Goal: Information Seeking & Learning: Find specific fact

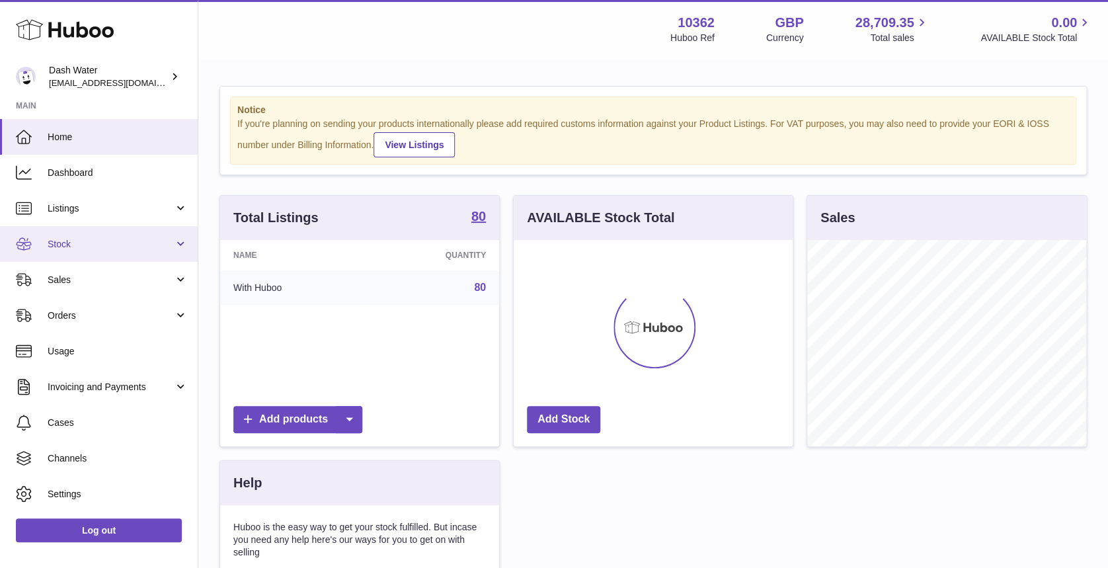
scroll to position [206, 279]
click at [119, 255] on link "Stock" at bounding box center [99, 244] width 198 height 36
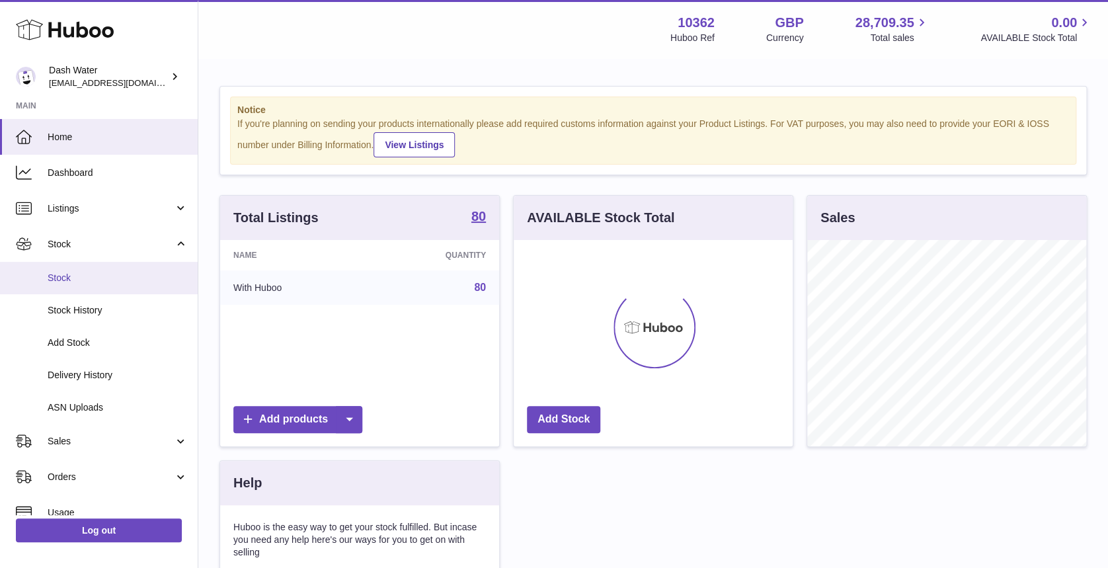
click at [97, 288] on link "Stock" at bounding box center [99, 278] width 198 height 32
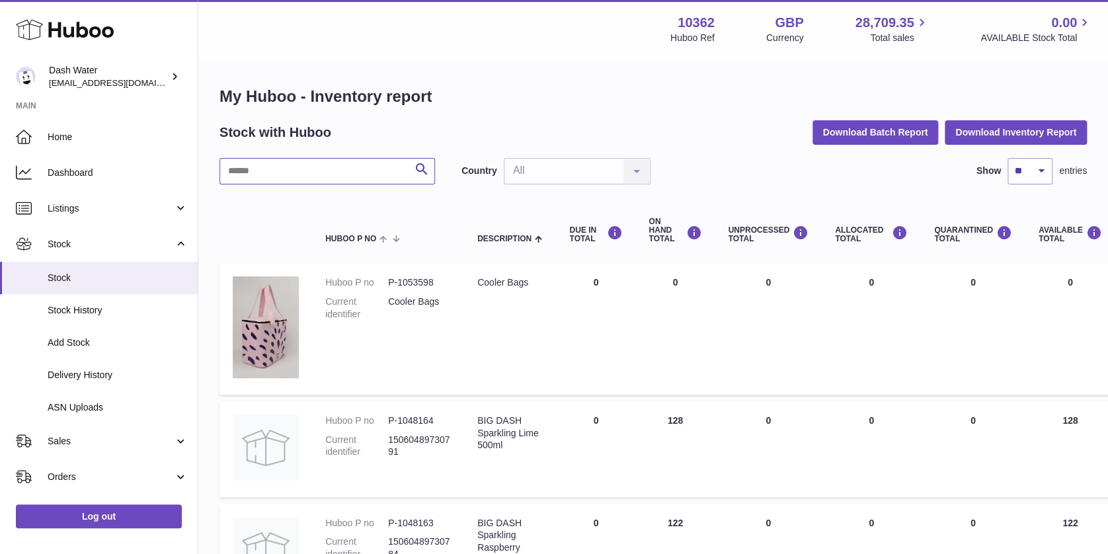
click at [273, 173] on input "text" at bounding box center [326, 171] width 215 height 26
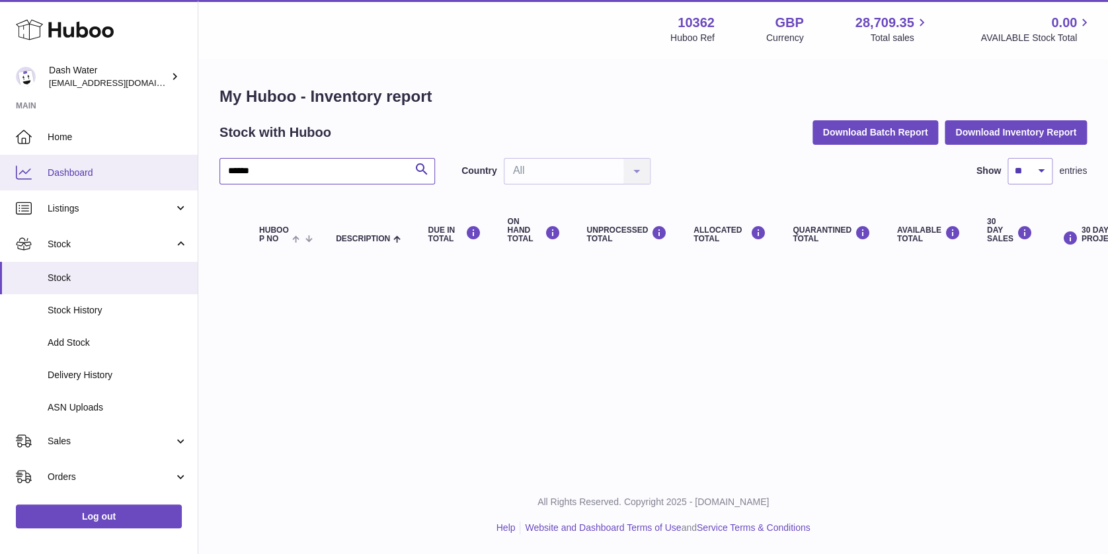
drag, startPoint x: 294, startPoint y: 172, endPoint x: 54, endPoint y: 155, distance: 240.6
click at [53, 176] on div "Huboo Dash Water bea@dash-water.com Main Home Dashboard Listings Not with Huboo…" at bounding box center [554, 277] width 1108 height 554
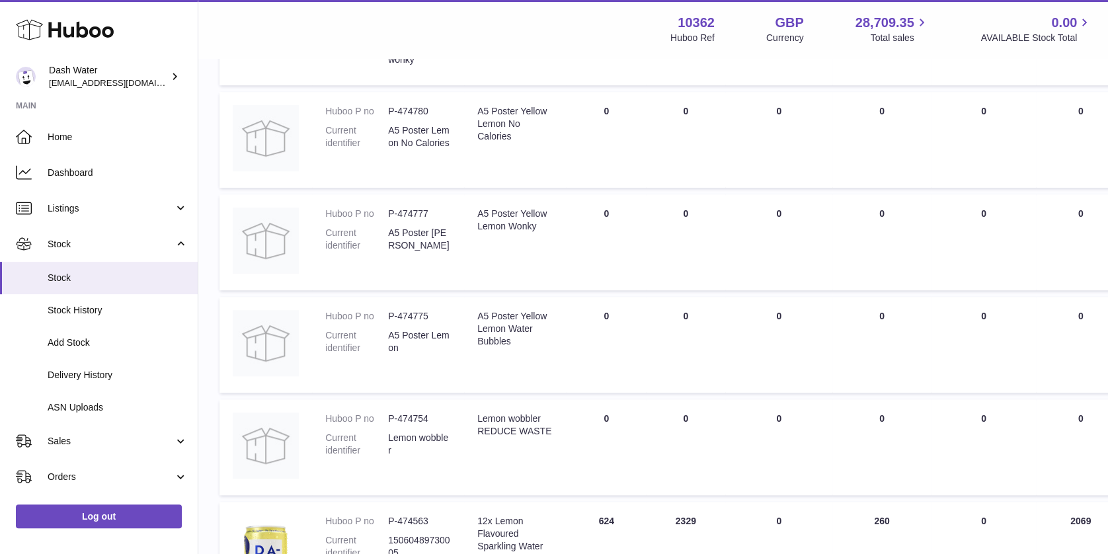
scroll to position [492, 0]
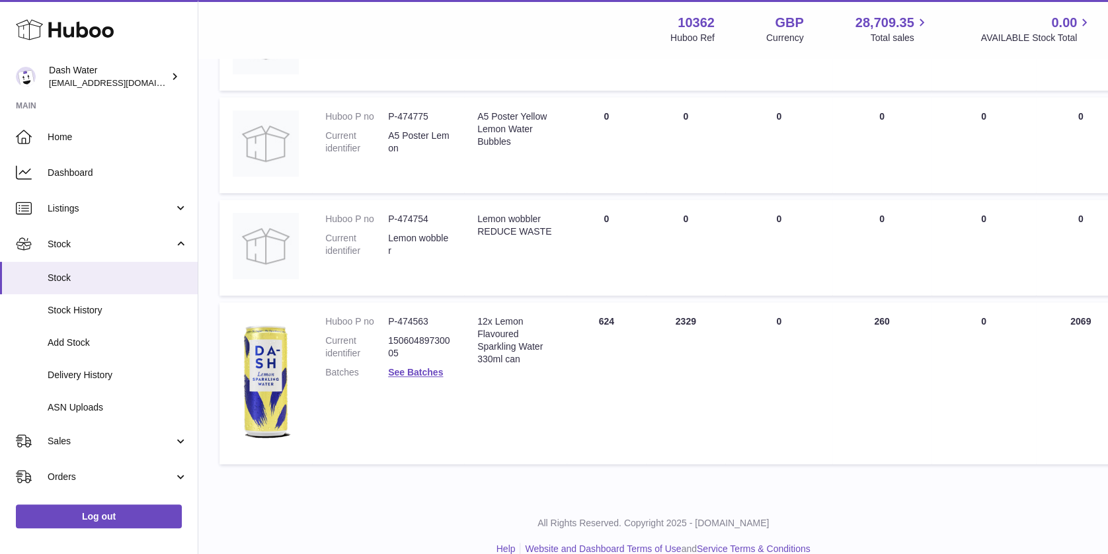
click at [399, 315] on dd "P-474563" at bounding box center [419, 321] width 63 height 13
copy dl "P-474563"
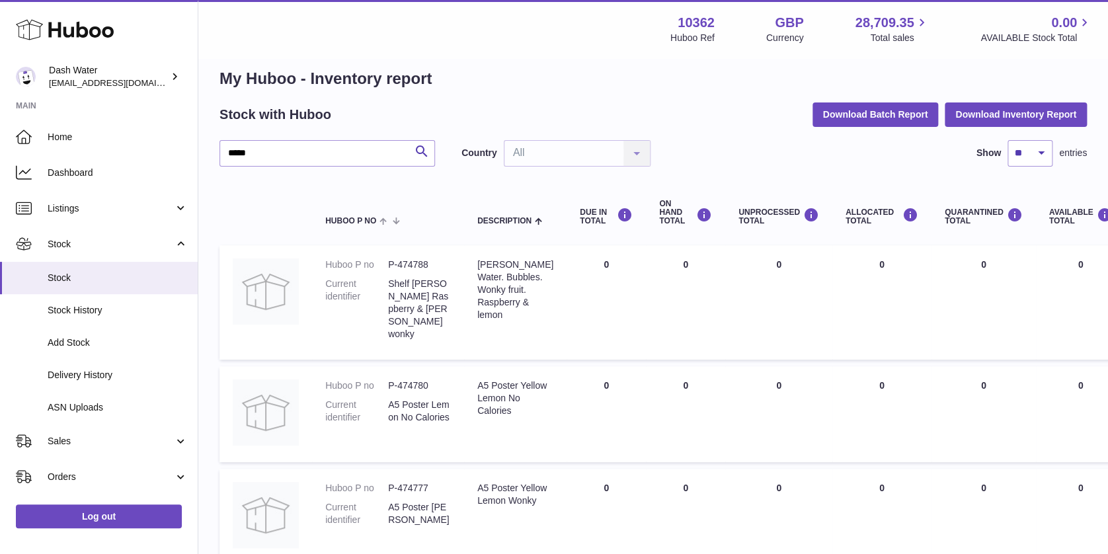
scroll to position [0, 0]
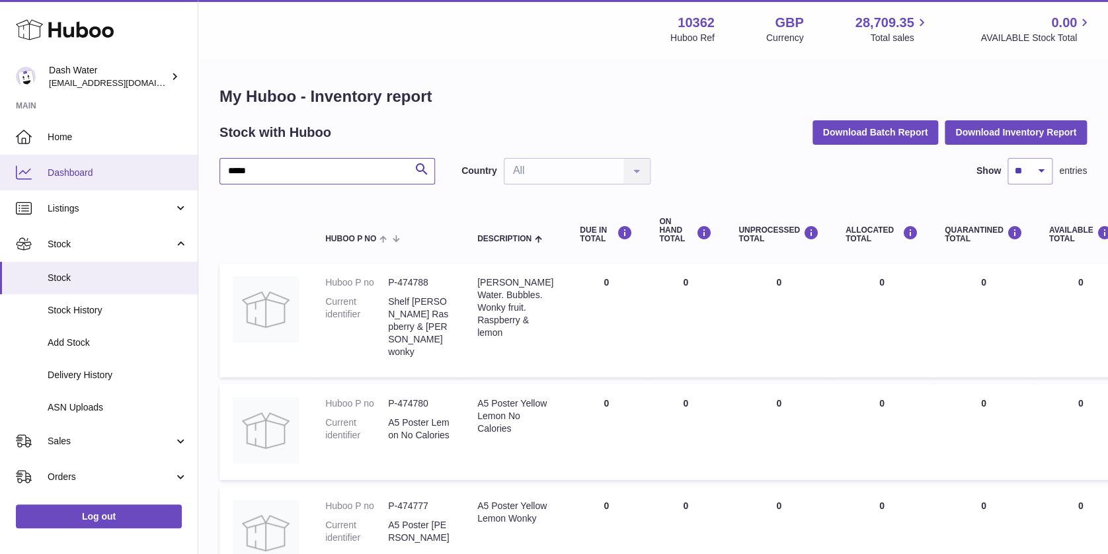
drag, startPoint x: 283, startPoint y: 166, endPoint x: 174, endPoint y: 169, distance: 109.1
click at [174, 169] on div "Huboo Dash Water bea@dash-water.com Main Home Dashboard Listings Not with Huboo…" at bounding box center [554, 533] width 1108 height 1067
paste input "*"
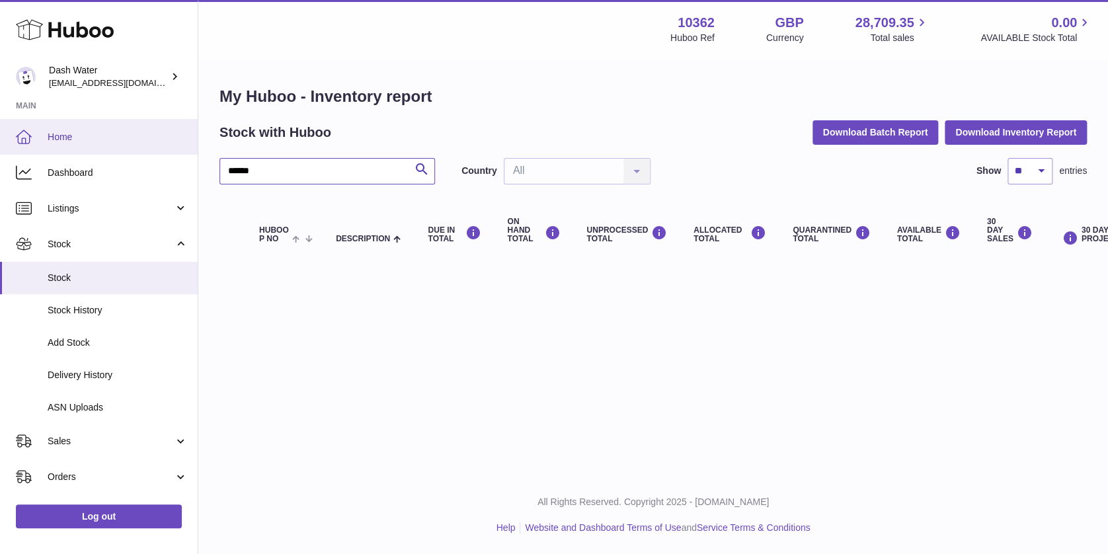
drag, startPoint x: 301, startPoint y: 178, endPoint x: 88, endPoint y: 123, distance: 220.0
click at [88, 153] on div "Huboo Dash Water bea@dash-water.com Main Home Dashboard Listings Not with Huboo…" at bounding box center [554, 277] width 1108 height 554
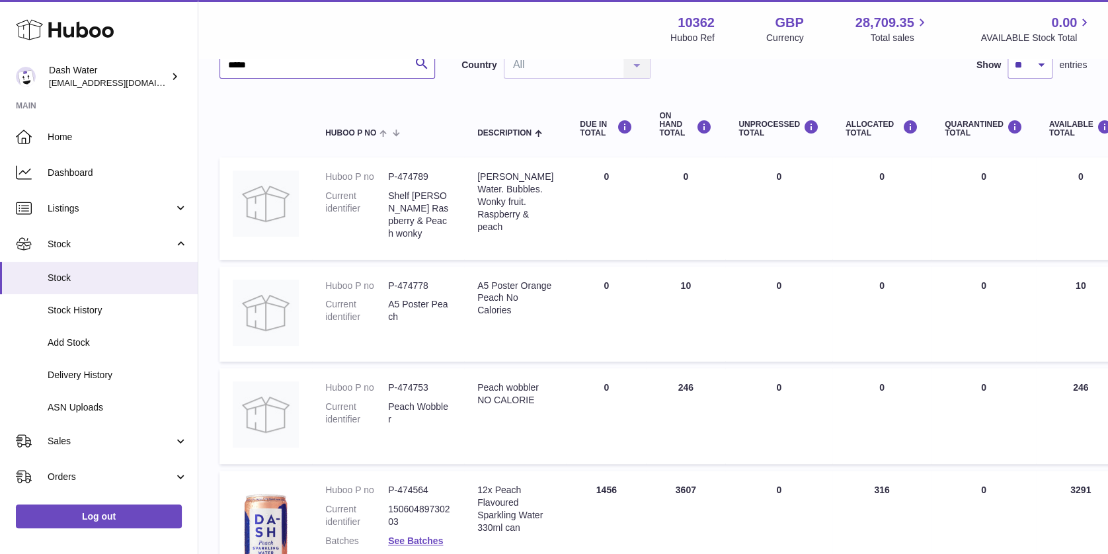
scroll to position [287, 0]
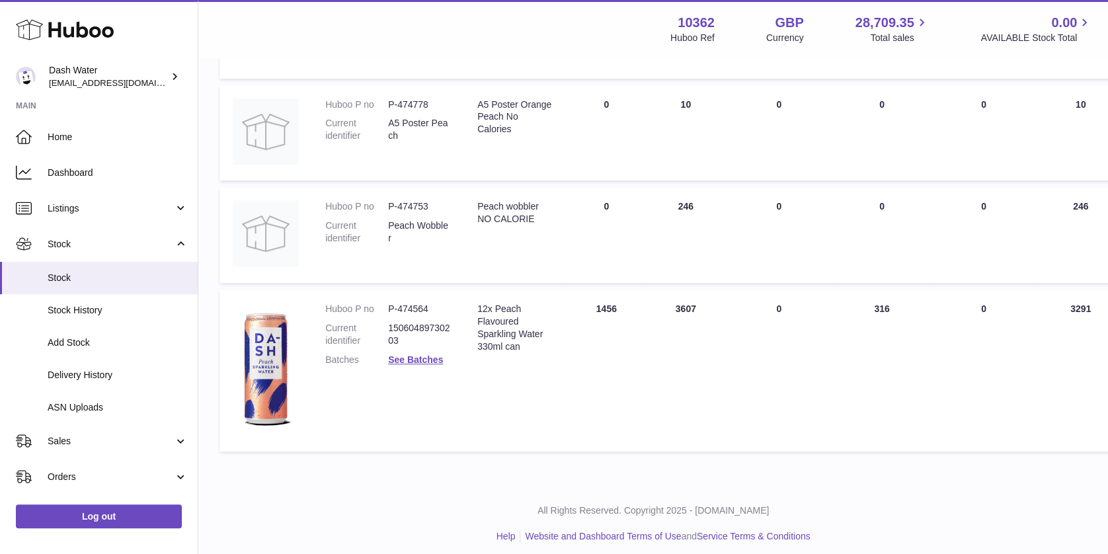
click at [406, 303] on dd "P-474564" at bounding box center [419, 309] width 63 height 13
copy dl "P-474564"
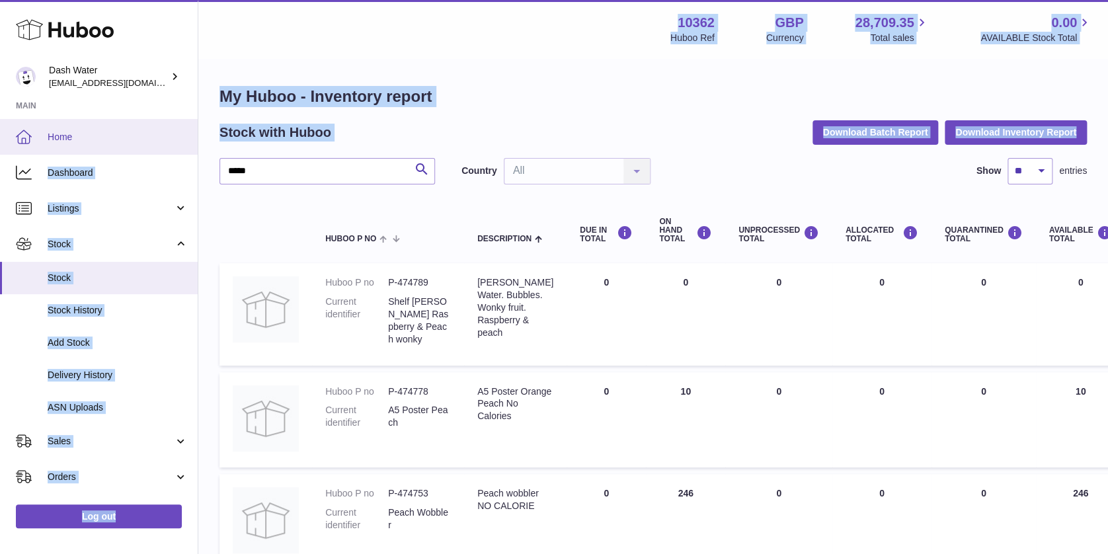
drag, startPoint x: 196, startPoint y: 153, endPoint x: 145, endPoint y: 151, distance: 50.3
click at [145, 151] on div "Huboo Dash Water bea@dash-water.com Main Home Dashboard Listings Not with Huboo…" at bounding box center [554, 424] width 1108 height 849
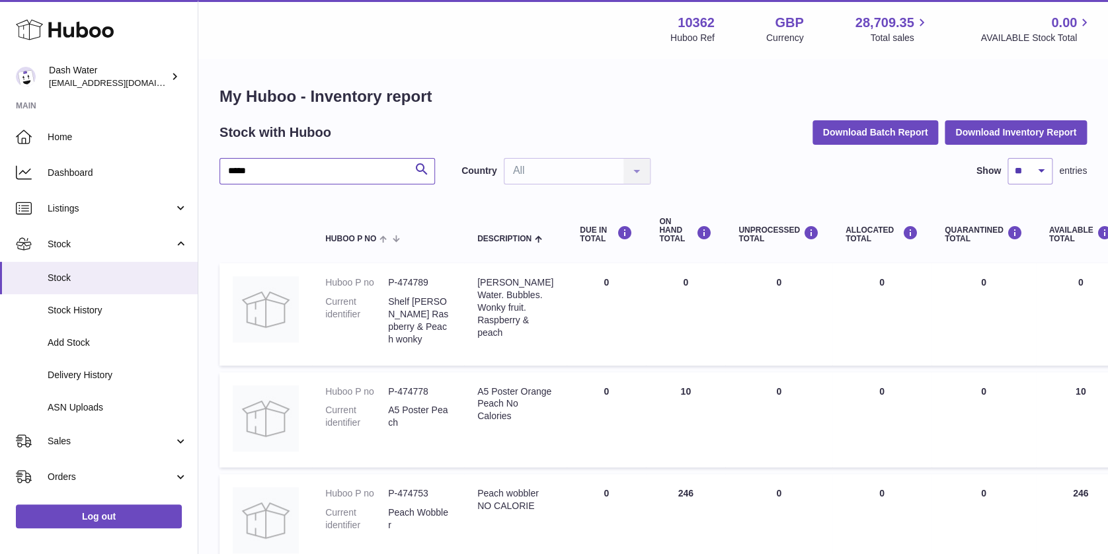
drag, startPoint x: 145, startPoint y: 151, endPoint x: 264, endPoint y: 166, distance: 120.0
click at [261, 167] on input "*****" at bounding box center [326, 171] width 215 height 26
drag, startPoint x: 280, startPoint y: 169, endPoint x: 161, endPoint y: 169, distance: 119.0
click at [161, 169] on div "Huboo Dash Water bea@dash-water.com Main Home Dashboard Listings Not with Huboo…" at bounding box center [554, 424] width 1108 height 849
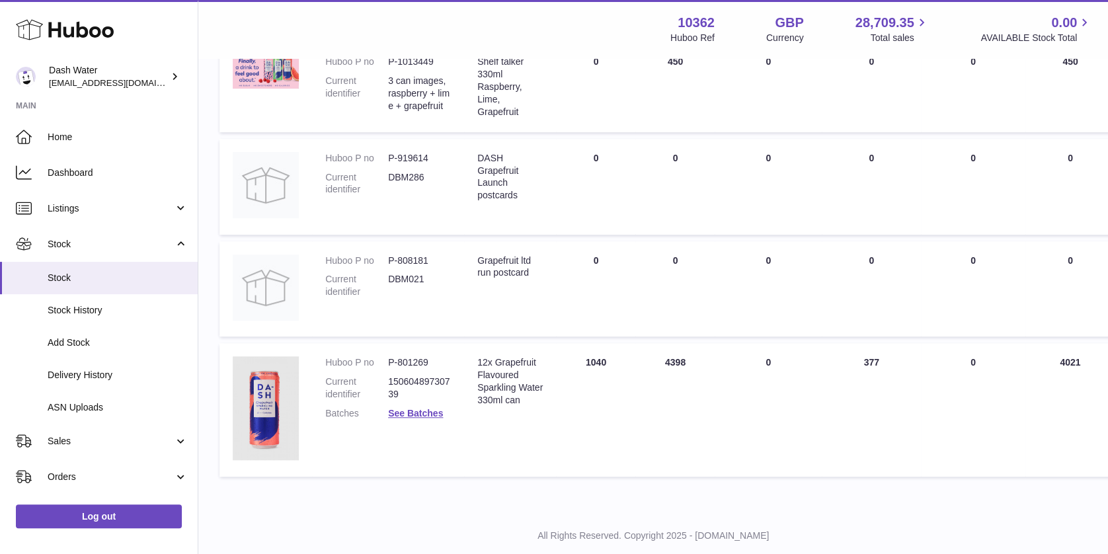
scroll to position [253, 0]
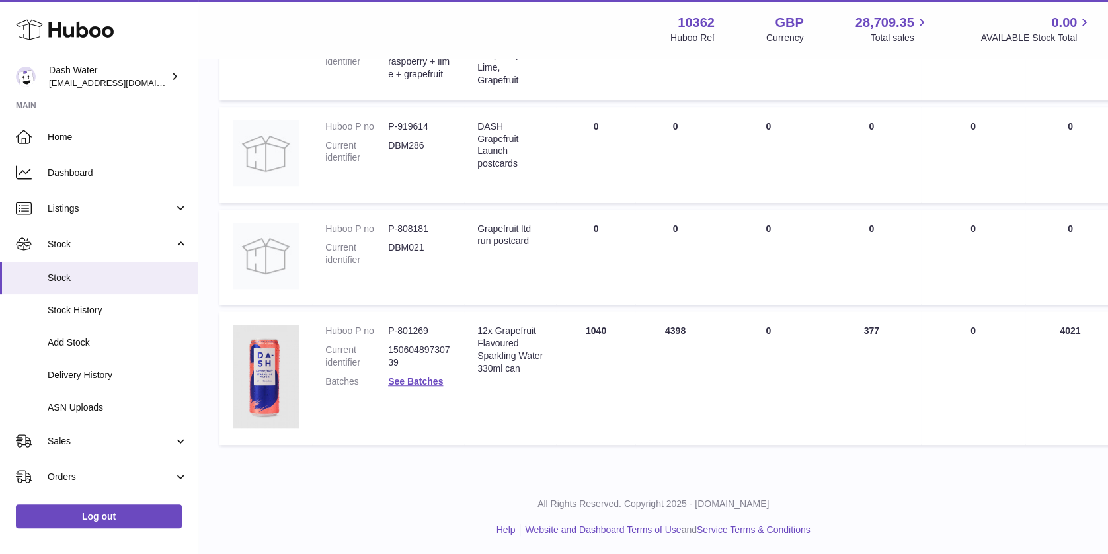
click at [399, 333] on dd "P-801269" at bounding box center [419, 331] width 63 height 13
copy dl "P-801269"
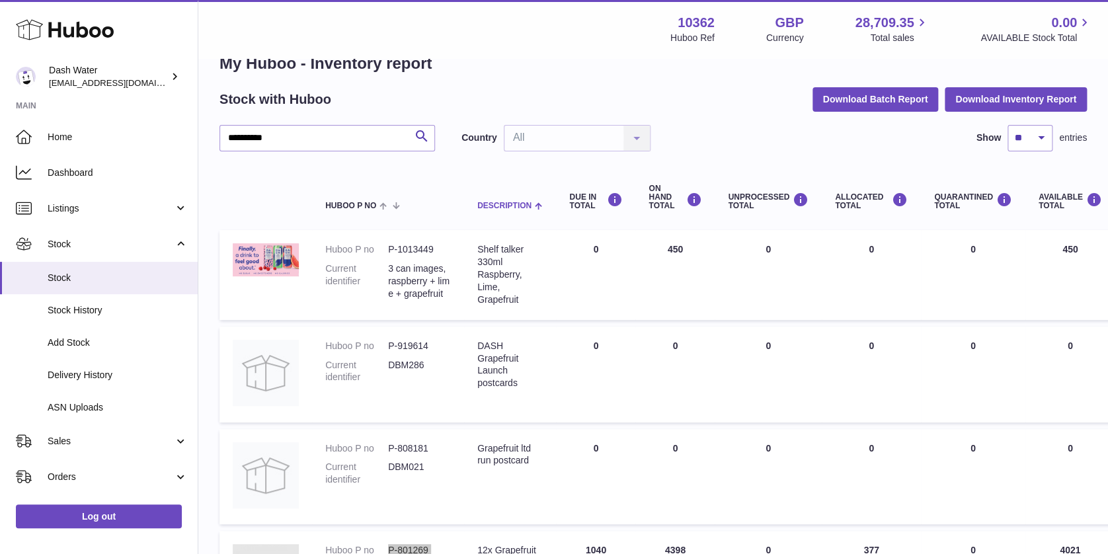
scroll to position [0, 0]
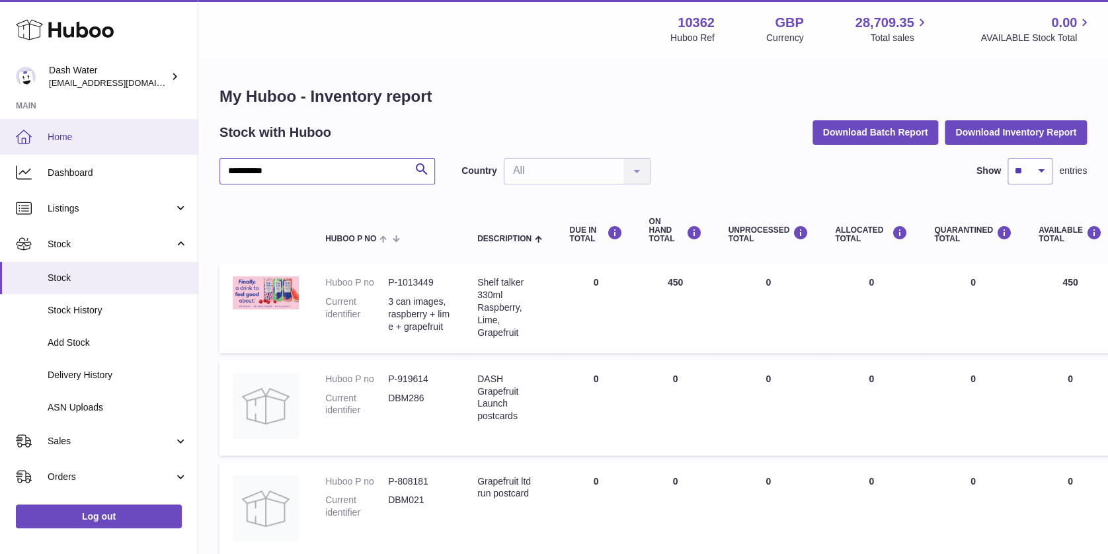
drag, startPoint x: 301, startPoint y: 167, endPoint x: 132, endPoint y: 122, distance: 175.3
click at [157, 166] on div "**********" at bounding box center [554, 404] width 1108 height 808
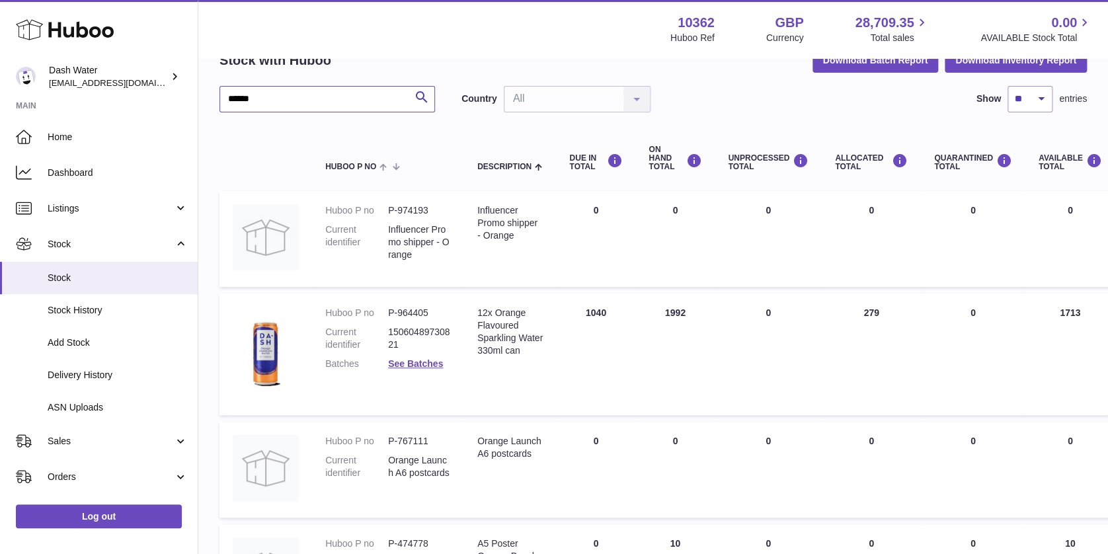
scroll to position [71, 0]
click at [403, 314] on dd "P-964405" at bounding box center [419, 314] width 63 height 13
click at [403, 315] on dd "P-964405" at bounding box center [419, 314] width 63 height 13
copy dl "P-964405"
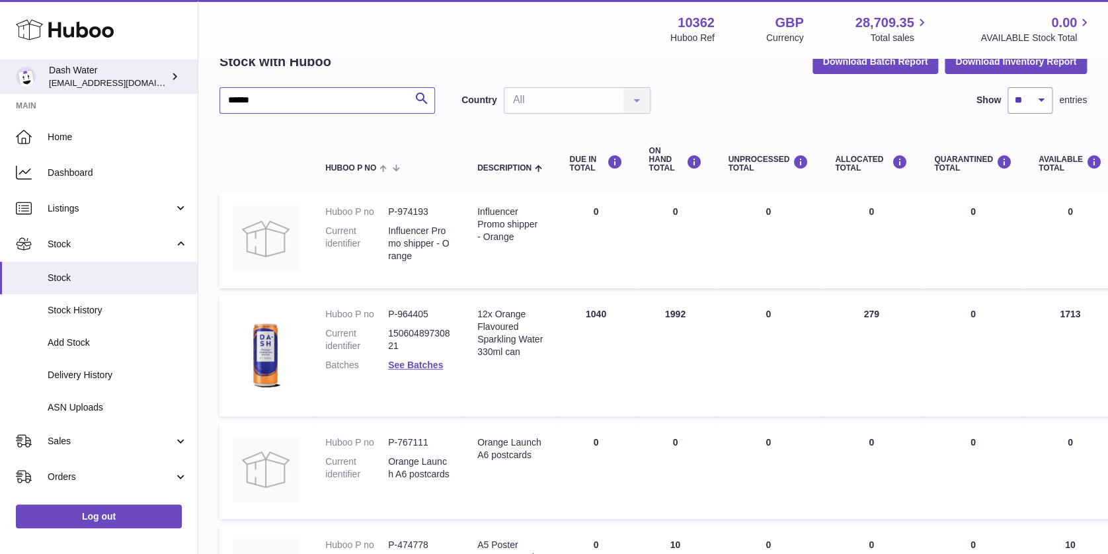
drag, startPoint x: 319, startPoint y: 97, endPoint x: 102, endPoint y: 81, distance: 216.7
click at [102, 81] on div "Huboo Dash Water bea@dash-water.com Main Home Dashboard Listings Not with Huboo…" at bounding box center [554, 330] width 1108 height 802
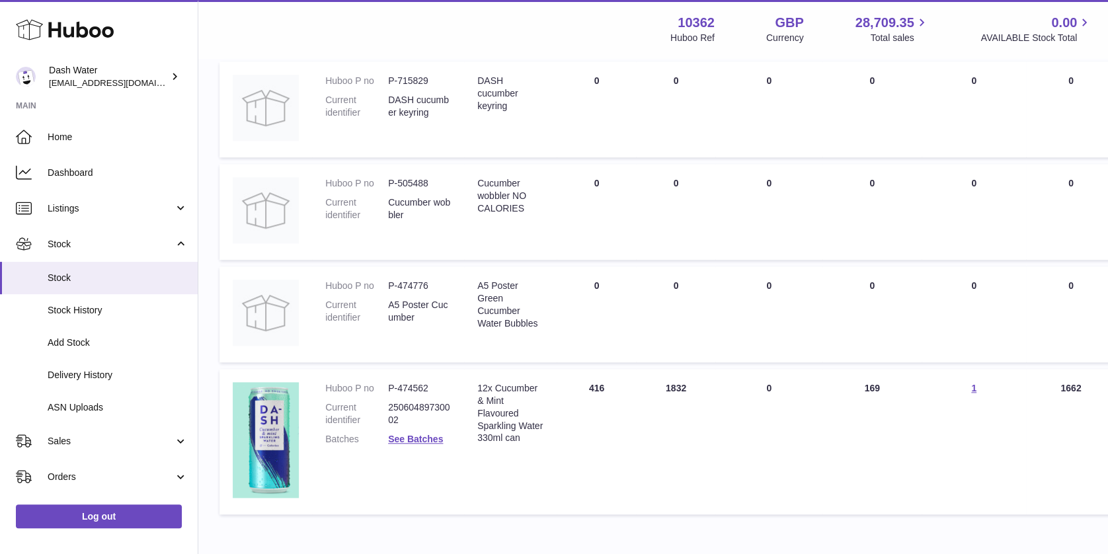
scroll to position [502, 0]
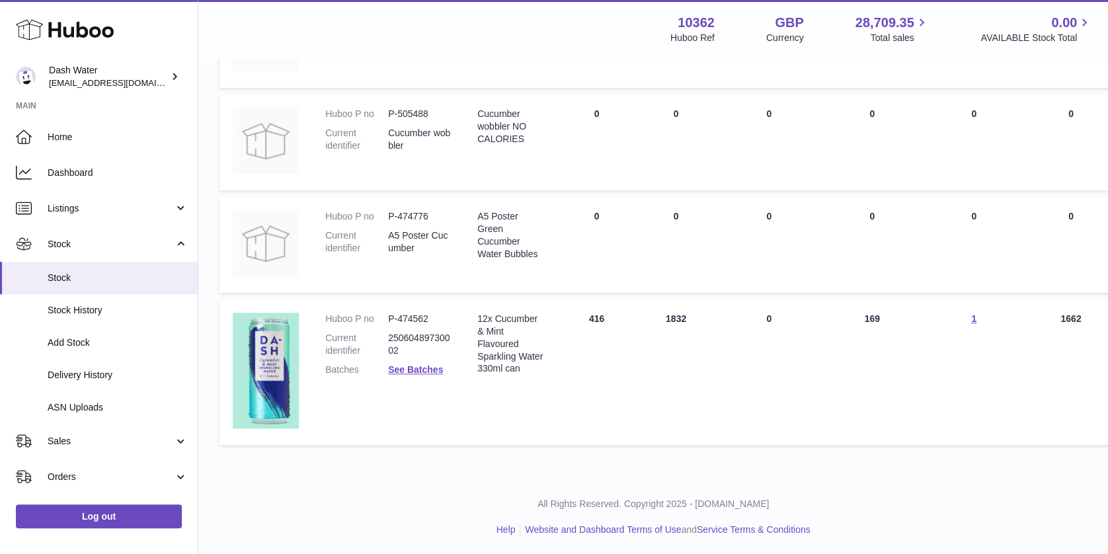
click at [419, 313] on dd "P-474562" at bounding box center [419, 319] width 63 height 13
copy dl "P-474562"
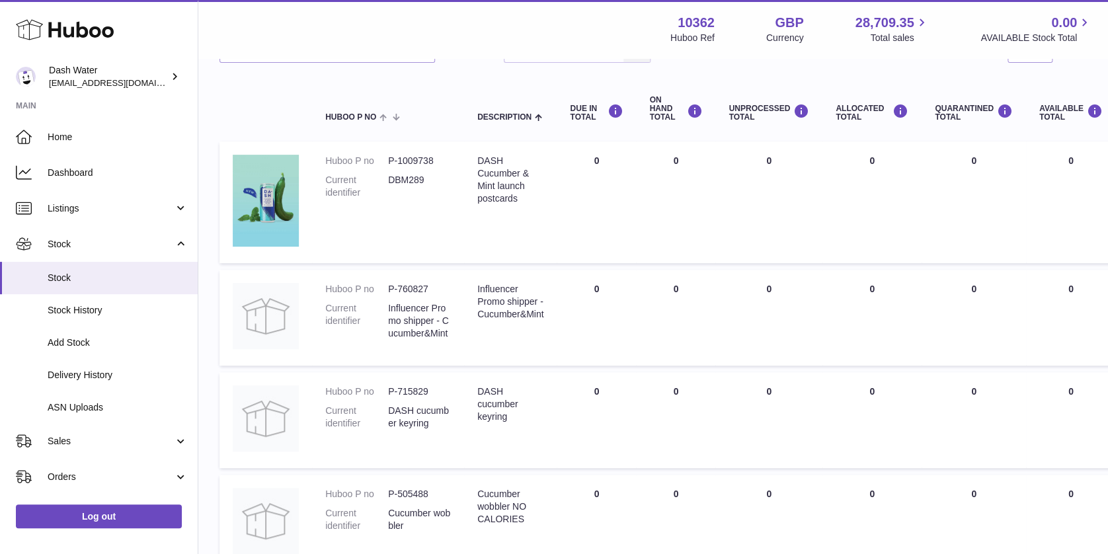
scroll to position [0, 0]
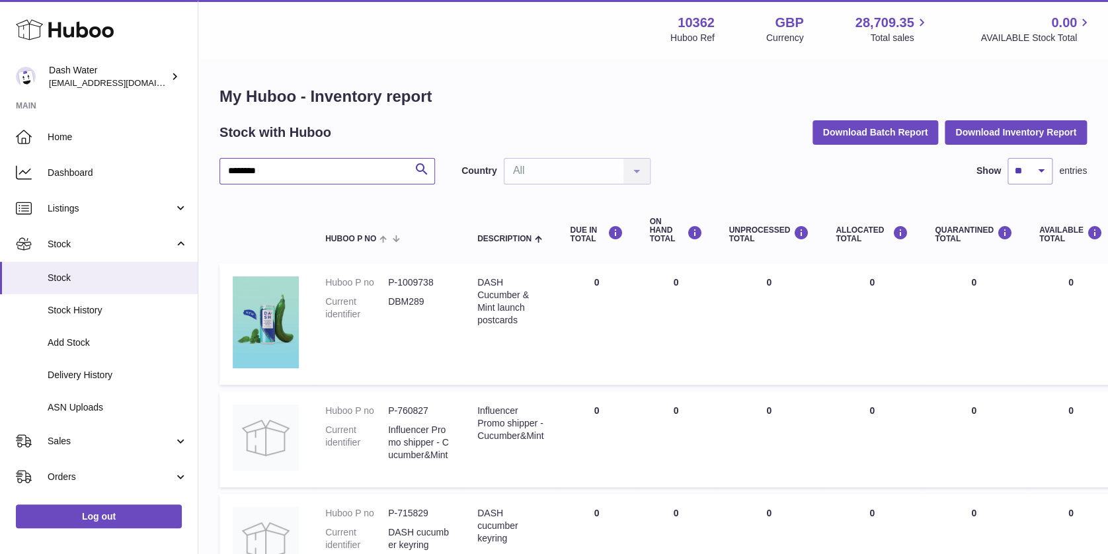
drag, startPoint x: 316, startPoint y: 165, endPoint x: 0, endPoint y: 141, distance: 316.8
click at [0, 159] on html ".st0{fill:#141414;}" at bounding box center [554, 277] width 1108 height 554
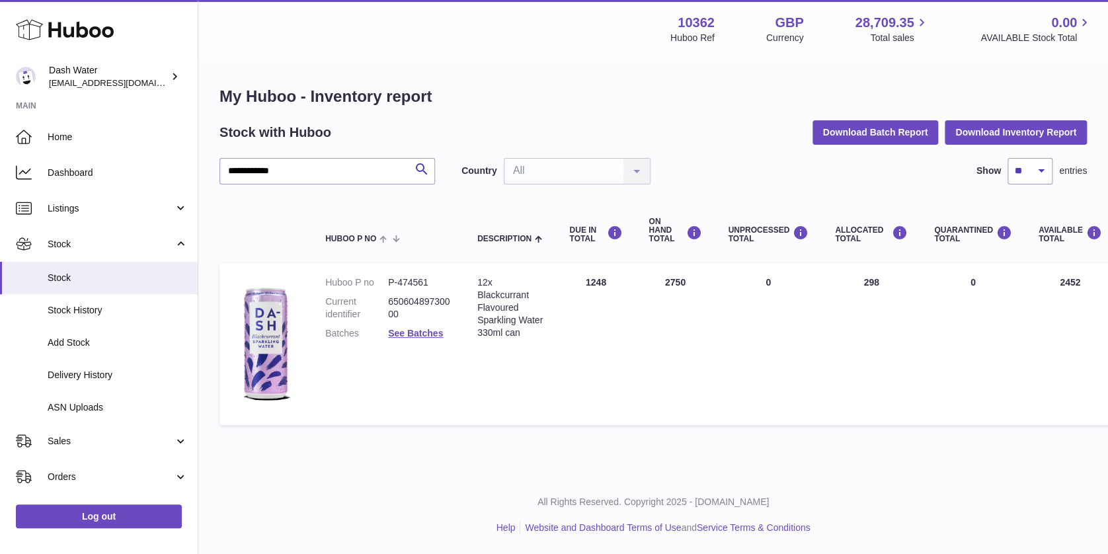
click at [413, 276] on dd "P-474561" at bounding box center [419, 282] width 63 height 13
copy dl "P-474561"
click at [401, 277] on dd "P-474561" at bounding box center [419, 282] width 63 height 13
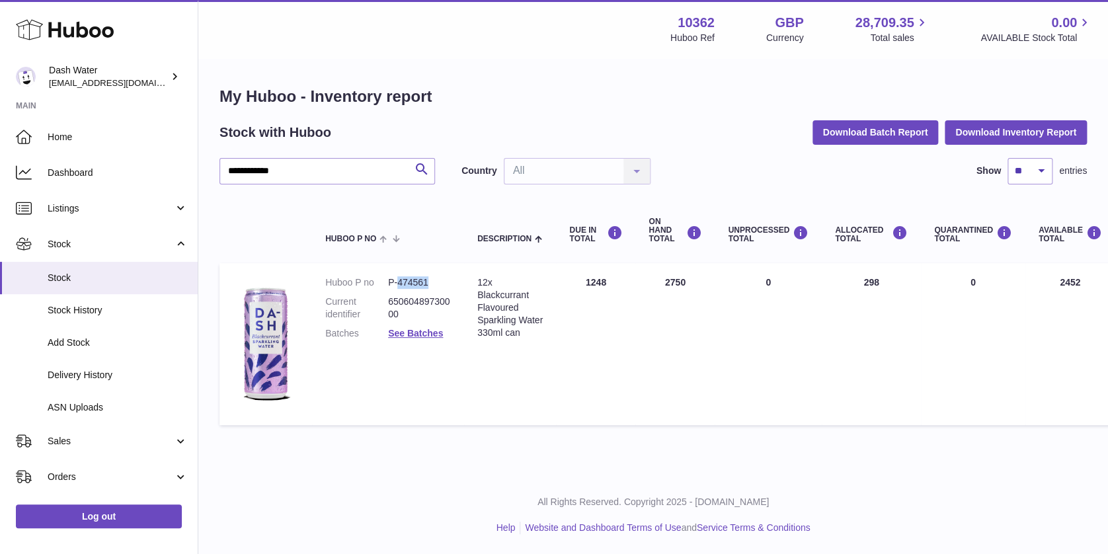
click at [401, 277] on dd "P-474561" at bounding box center [419, 282] width 63 height 13
drag, startPoint x: 136, startPoint y: 172, endPoint x: 0, endPoint y: 123, distance: 144.1
click at [0, 150] on html ".st0{fill:#141414;}" at bounding box center [554, 277] width 1108 height 554
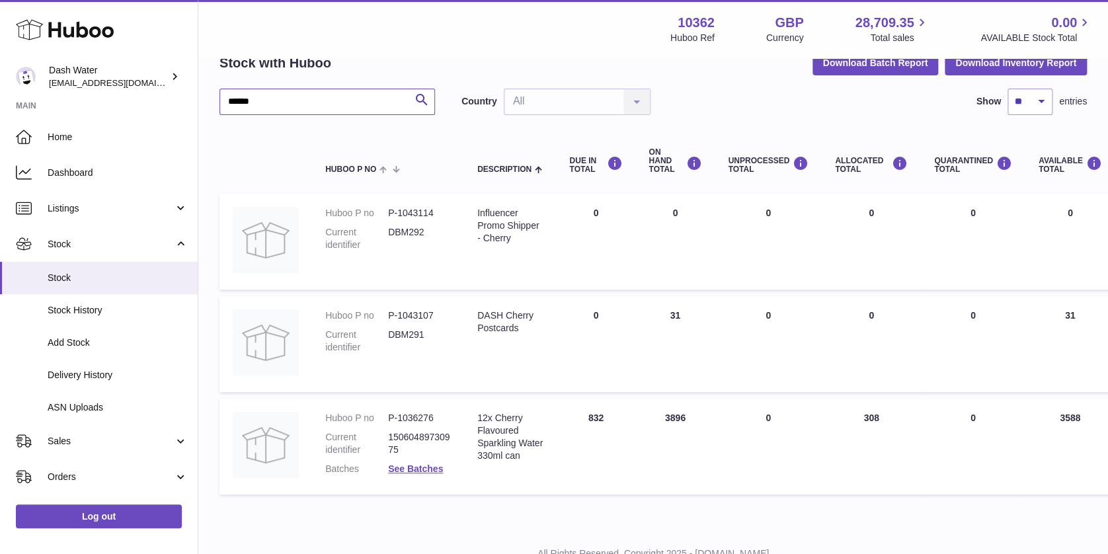
scroll to position [120, 0]
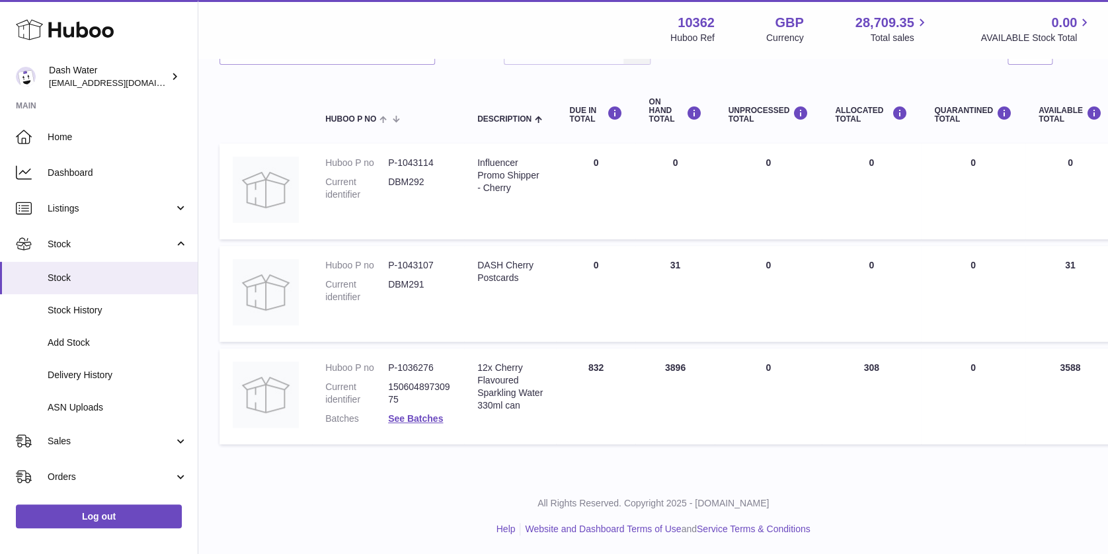
click at [397, 364] on dd "P-1036276" at bounding box center [419, 368] width 63 height 13
copy dl "P-1036276"
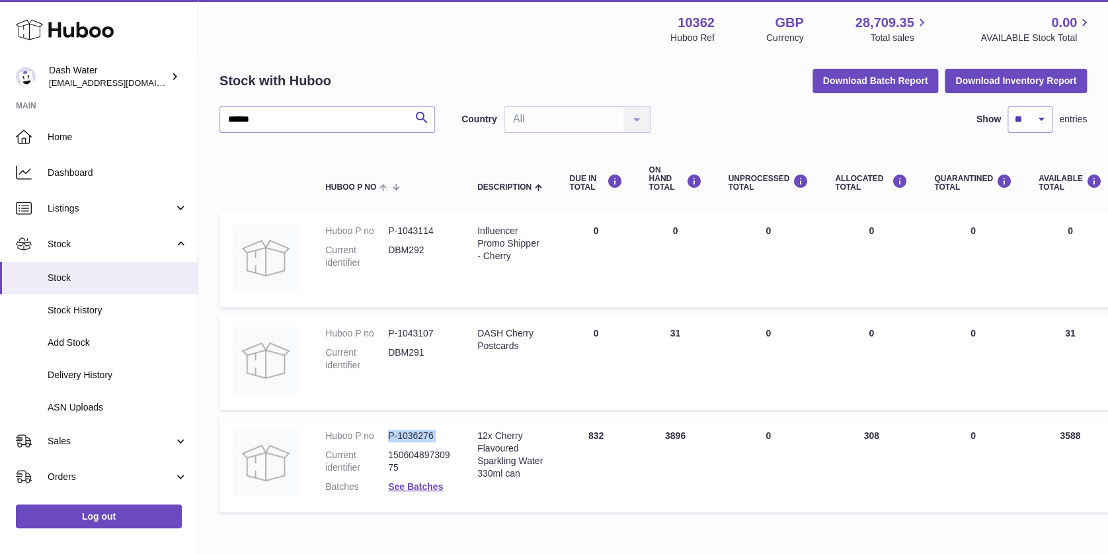
scroll to position [0, 0]
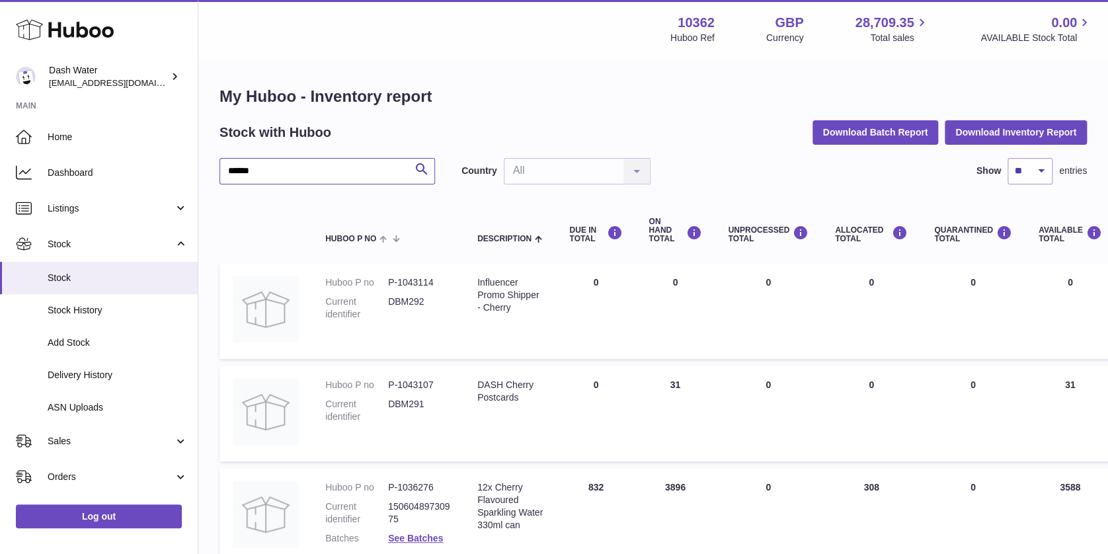
drag, startPoint x: 277, startPoint y: 168, endPoint x: 12, endPoint y: 118, distance: 269.8
click at [13, 139] on div "Huboo Dash Water bea@dash-water.com Main Home Dashboard Listings Not with Huboo…" at bounding box center [554, 337] width 1108 height 675
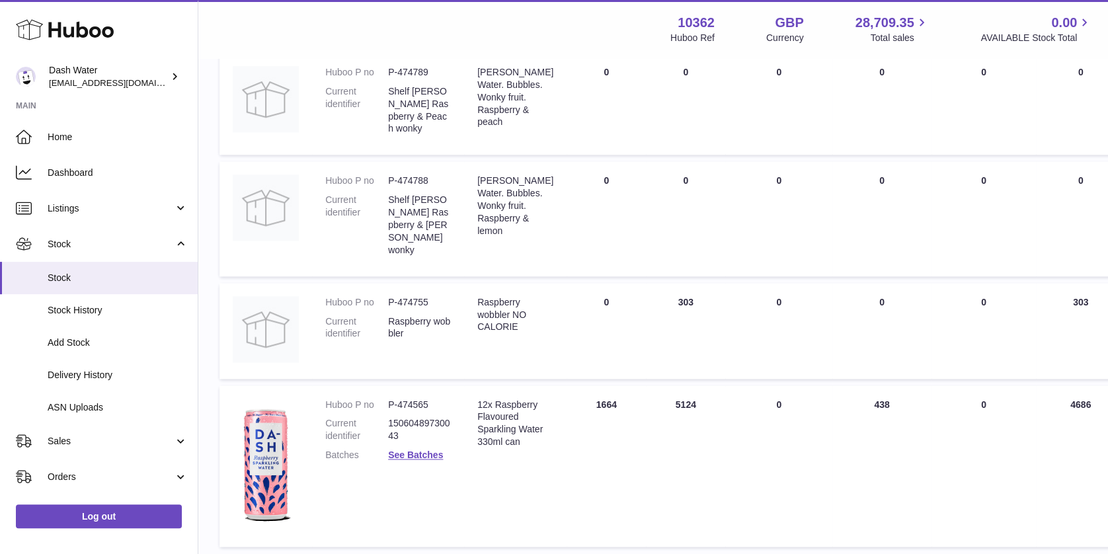
scroll to position [748, 0]
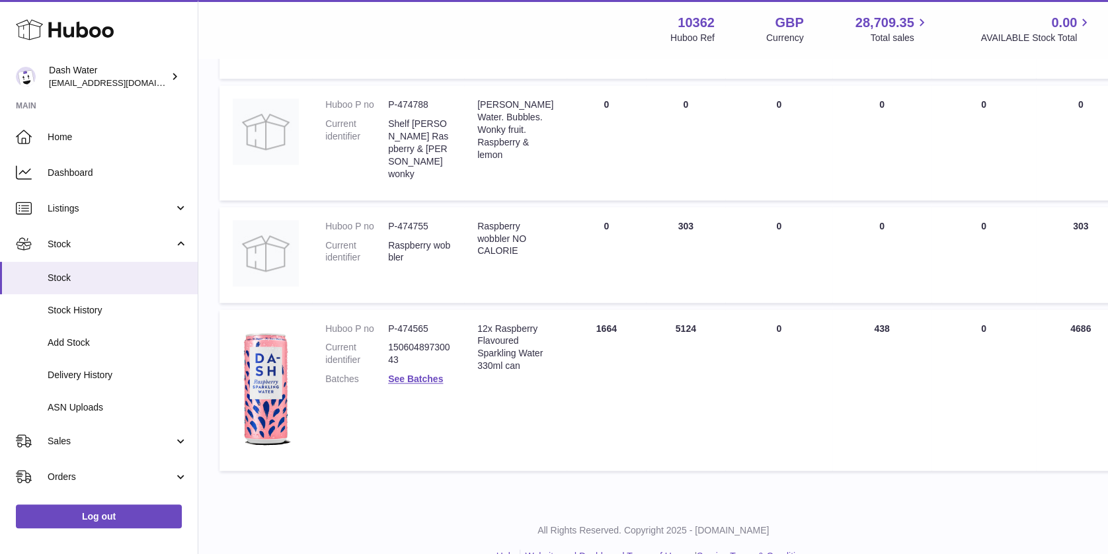
click at [405, 323] on dd "P-474565" at bounding box center [419, 329] width 63 height 13
copy dl "P-474565"
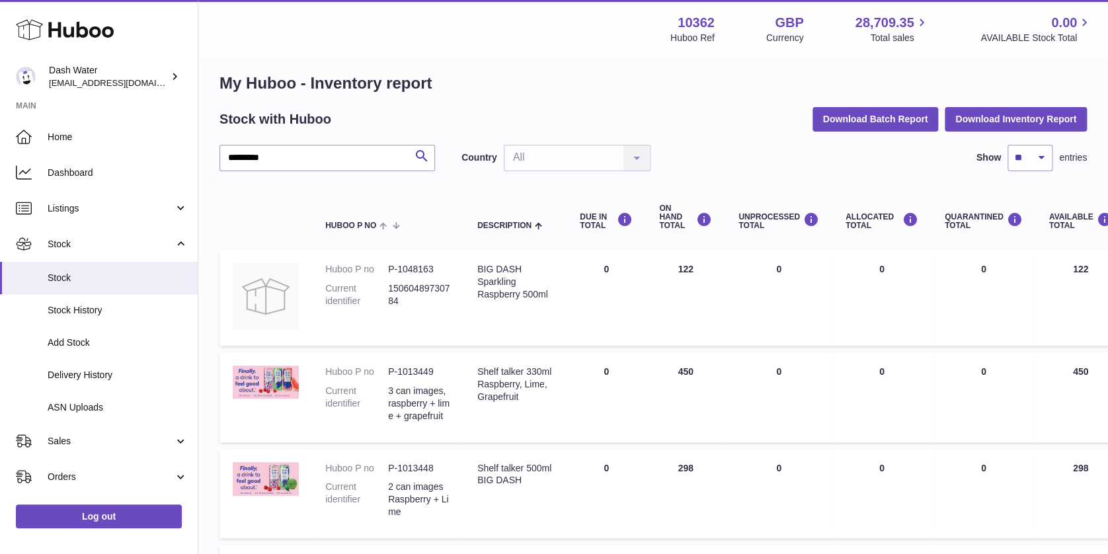
scroll to position [0, 0]
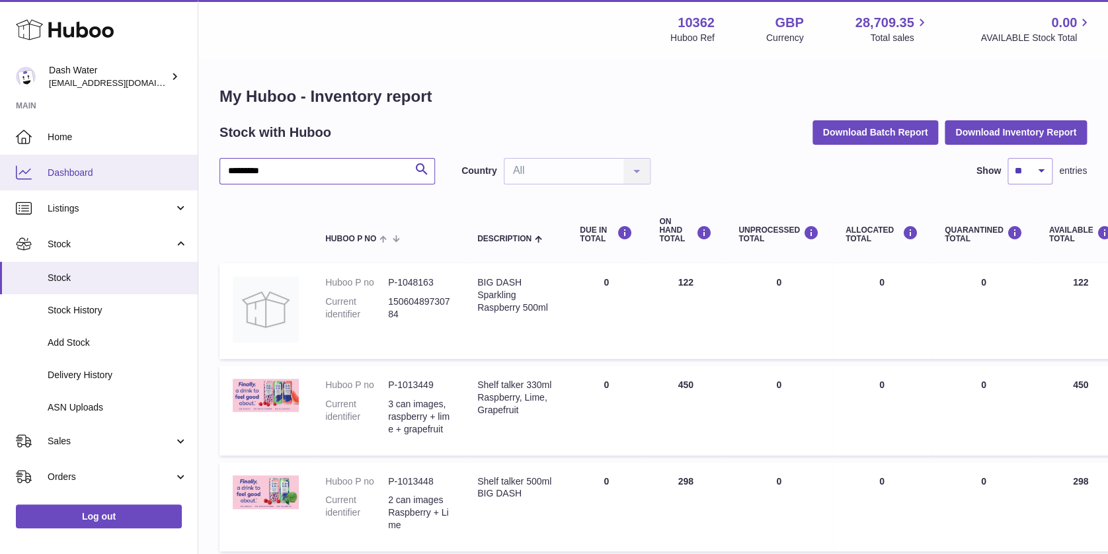
drag, startPoint x: 305, startPoint y: 167, endPoint x: 188, endPoint y: 159, distance: 116.6
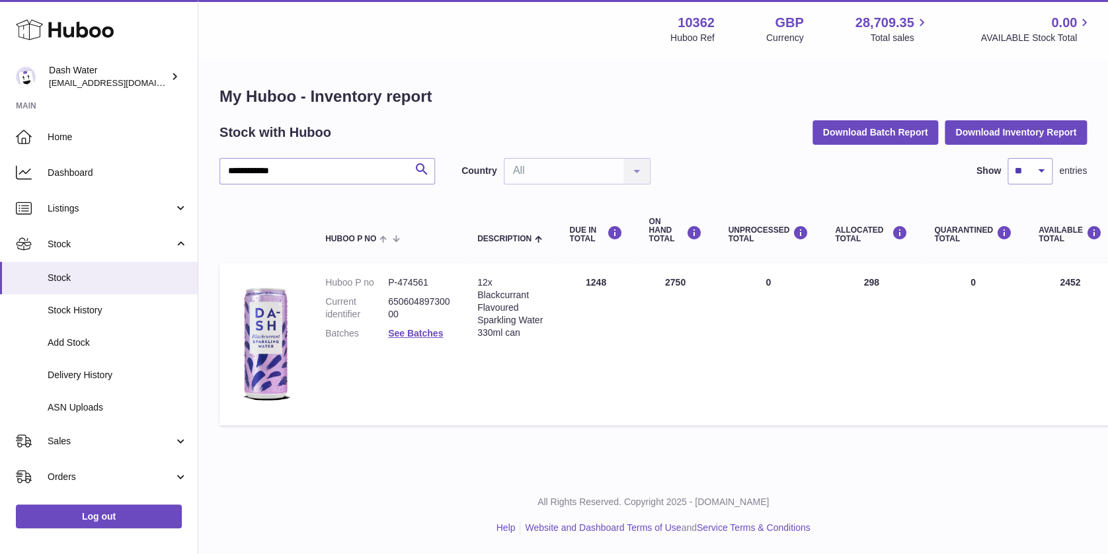
click at [391, 278] on dd "P-474561" at bounding box center [419, 282] width 63 height 13
copy dl "P-474561"
drag, startPoint x: 297, startPoint y: 159, endPoint x: 13, endPoint y: 109, distance: 287.9
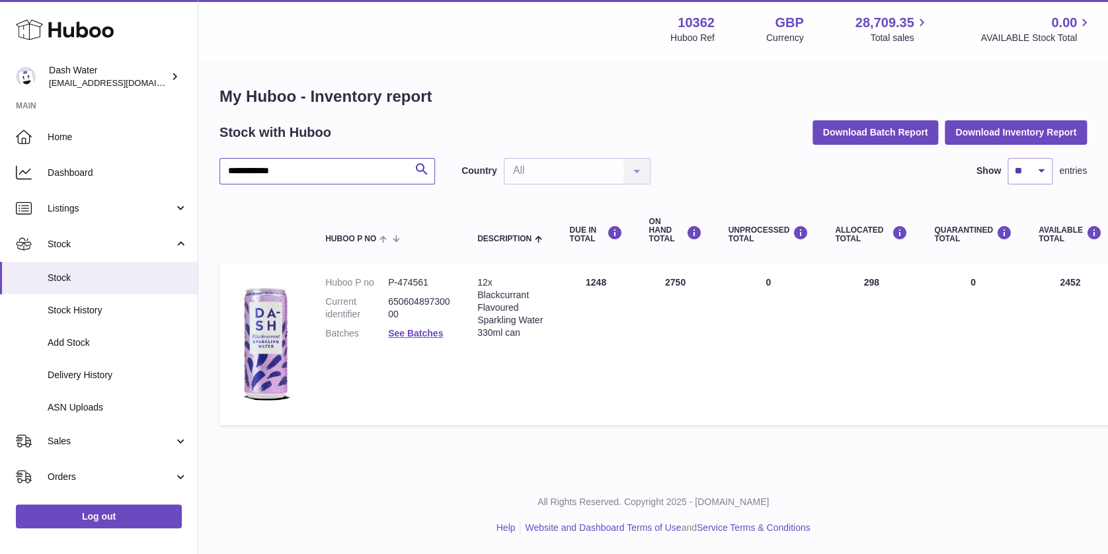
click at [13, 120] on div "**********" at bounding box center [554, 277] width 1108 height 554
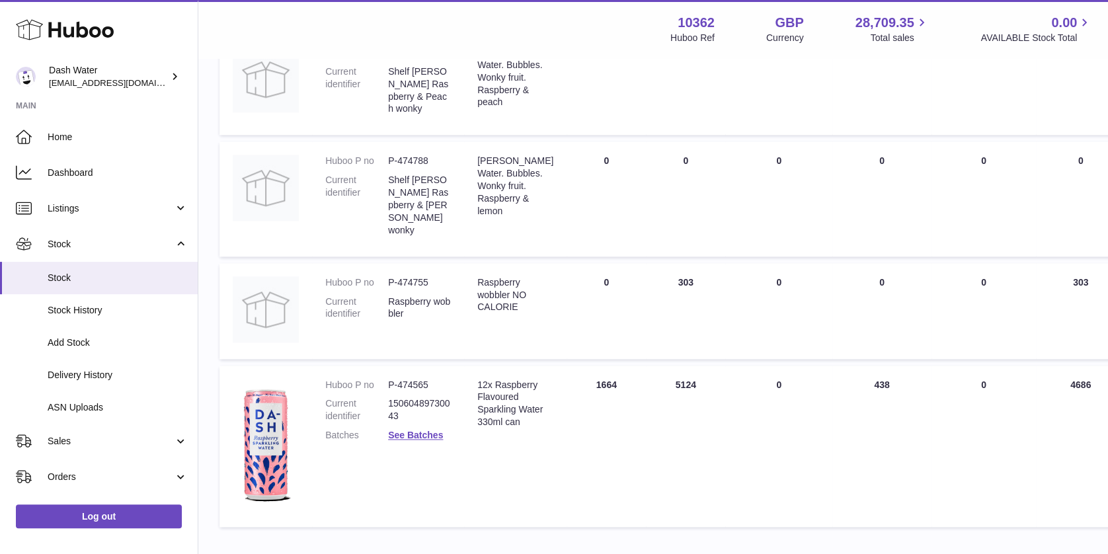
scroll to position [748, 0]
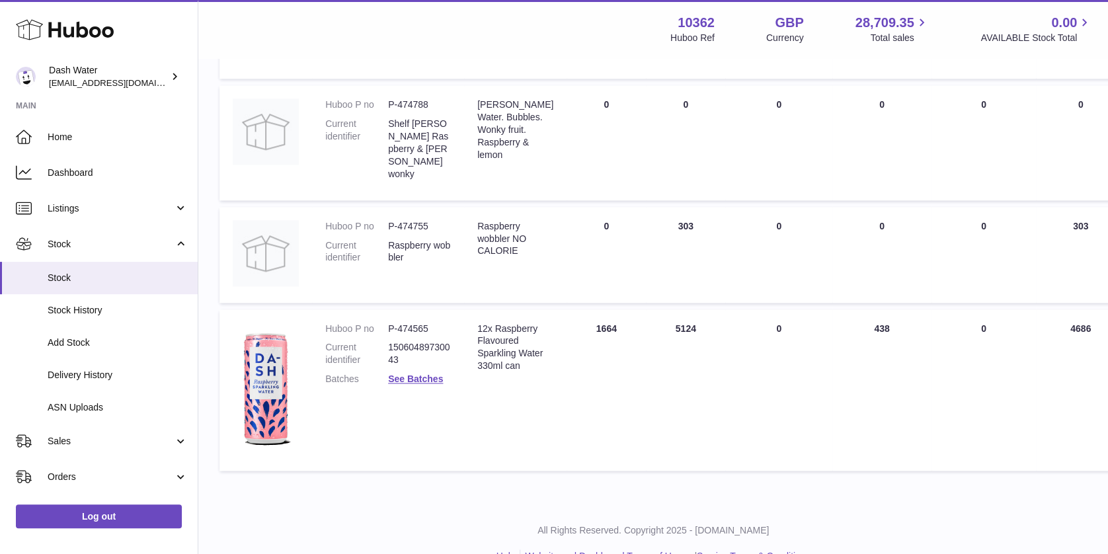
click at [415, 323] on dd "P-474565" at bounding box center [419, 329] width 63 height 13
copy dl "P-474565"
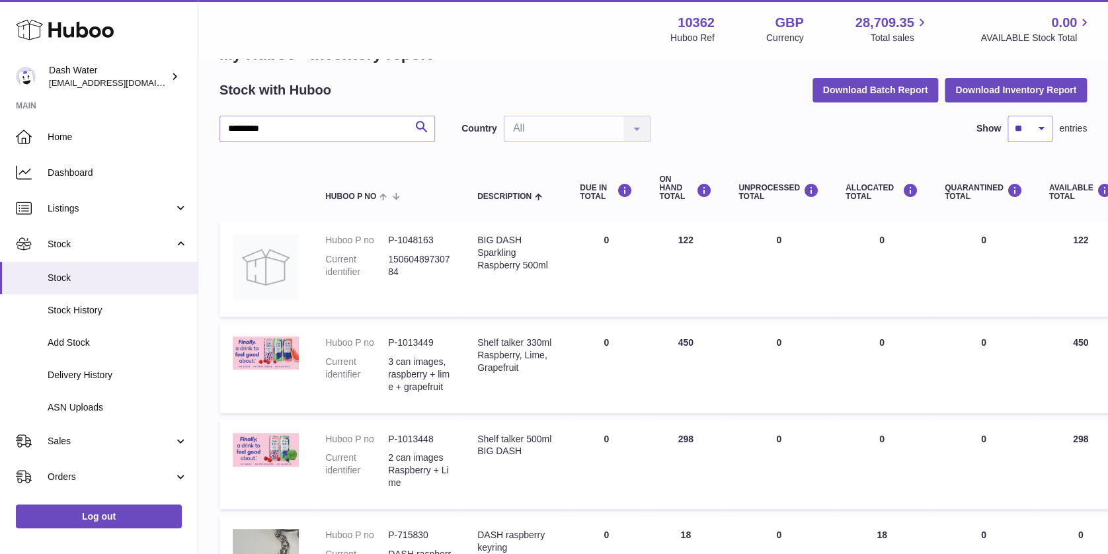
scroll to position [0, 0]
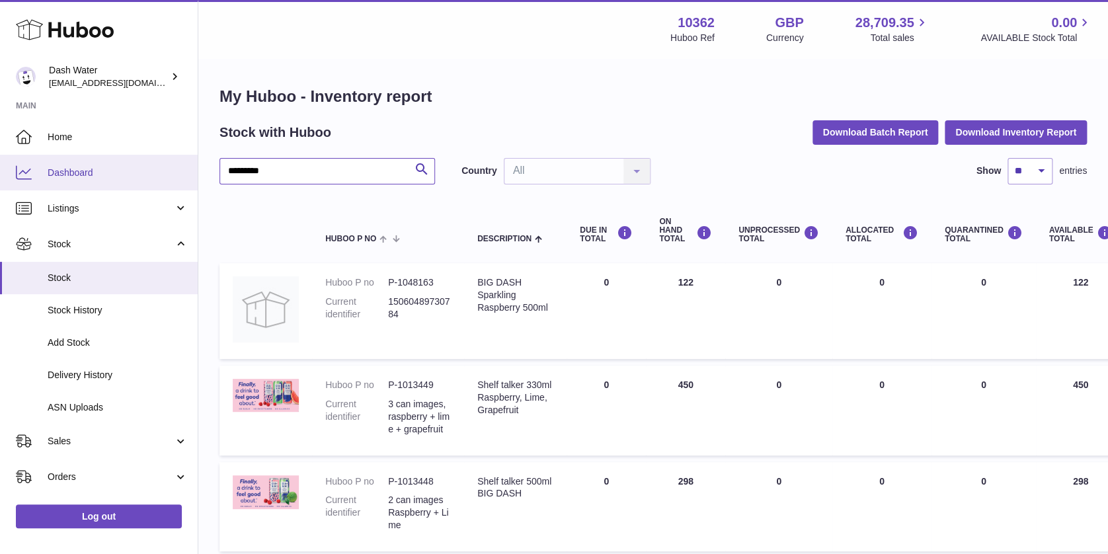
drag, startPoint x: 292, startPoint y: 162, endPoint x: 112, endPoint y: 165, distance: 179.8
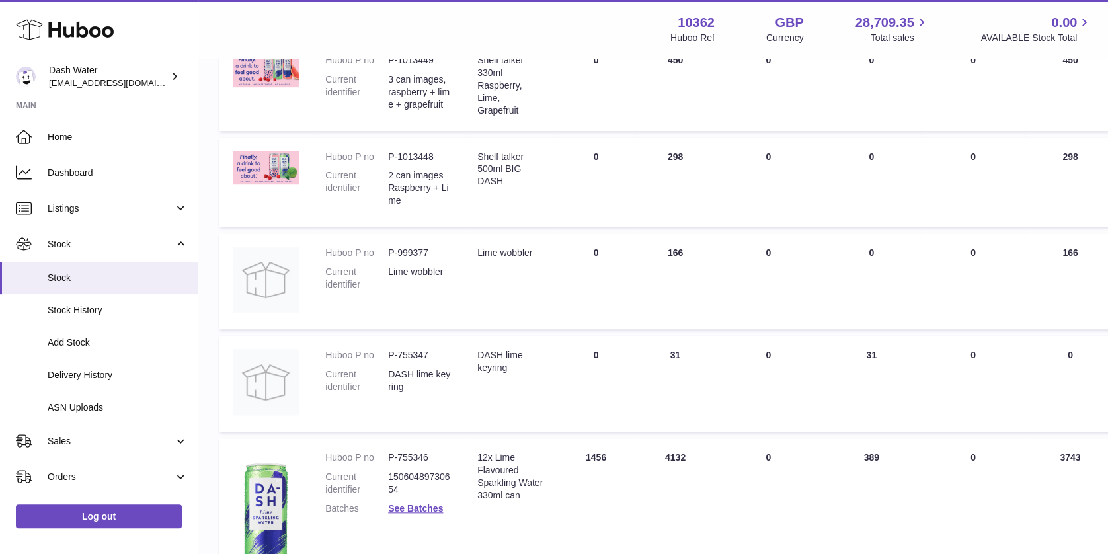
scroll to position [479, 0]
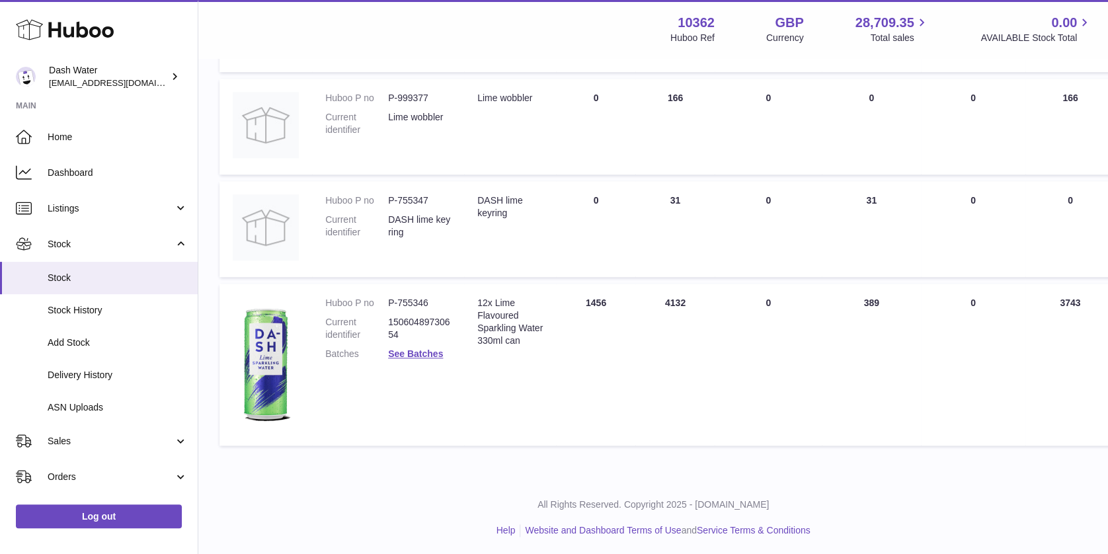
click at [399, 305] on dd "P-755346" at bounding box center [419, 303] width 63 height 13
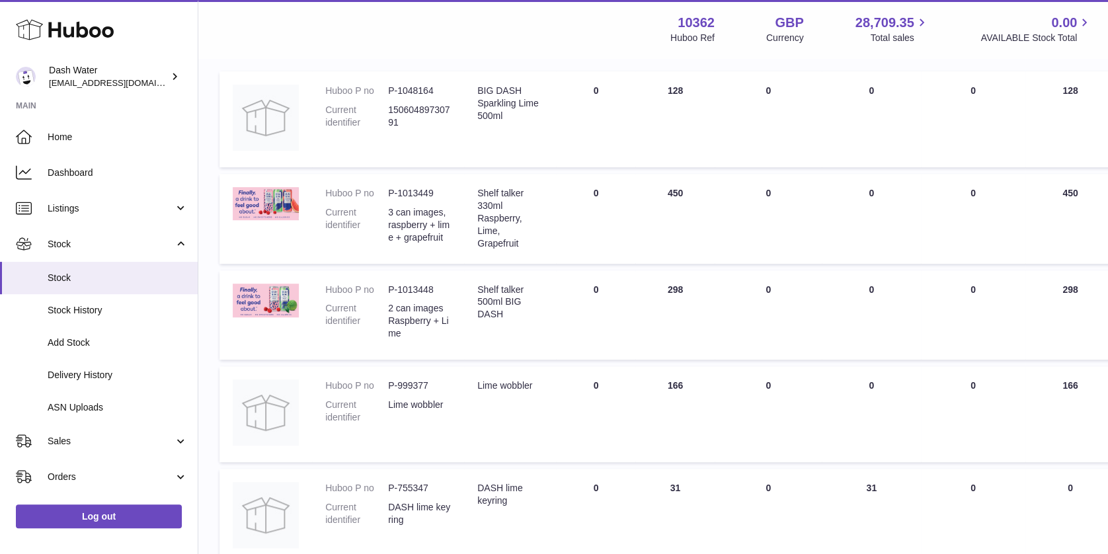
scroll to position [0, 0]
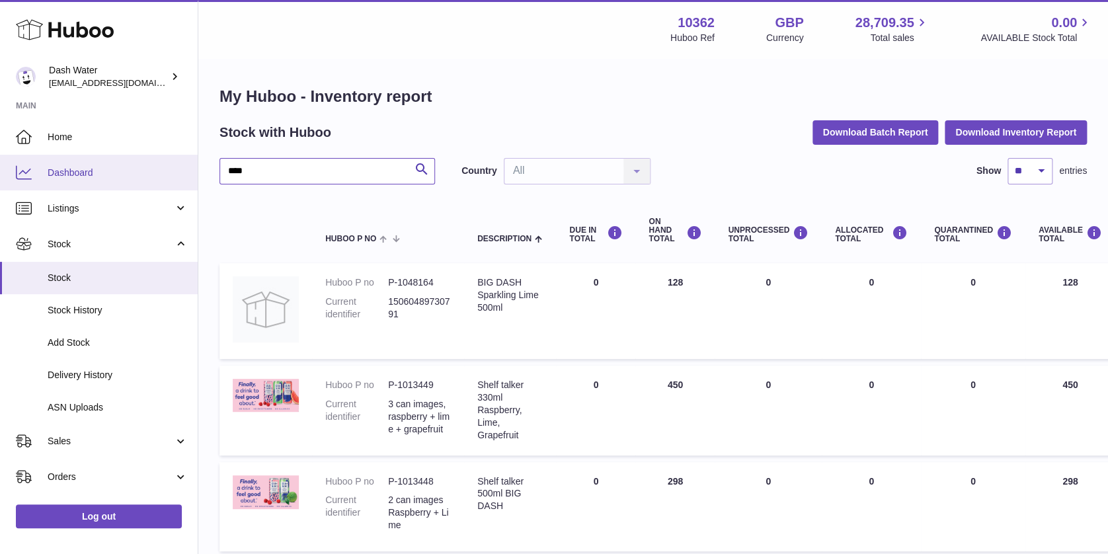
drag, startPoint x: 292, startPoint y: 176, endPoint x: 102, endPoint y: 173, distance: 189.8
click at [102, 173] on div "Huboo Dash Water bea@dash-water.com Main Home Dashboard Listings Not with Huboo…" at bounding box center [554, 518] width 1108 height 1036
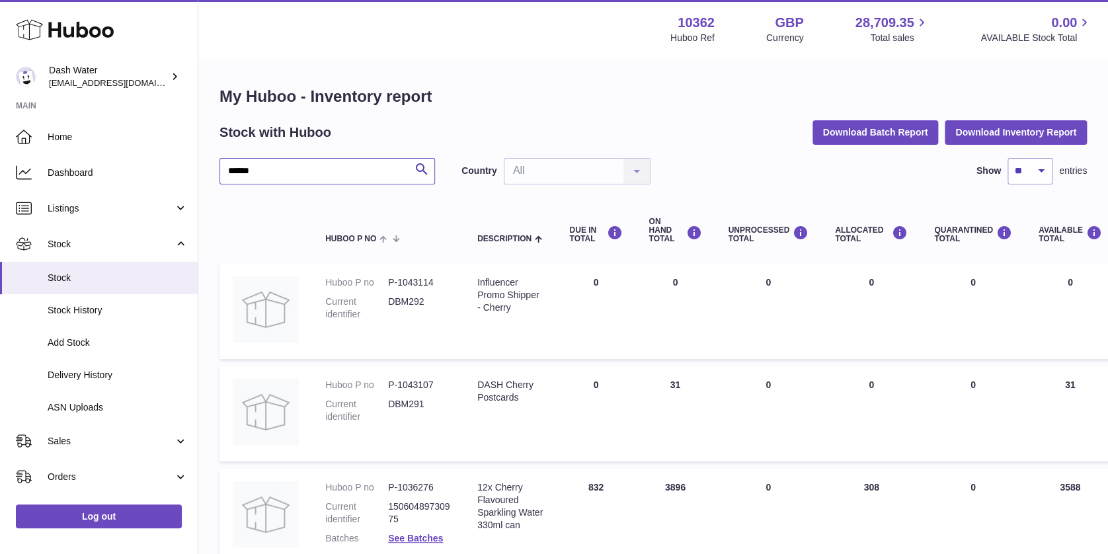
scroll to position [120, 0]
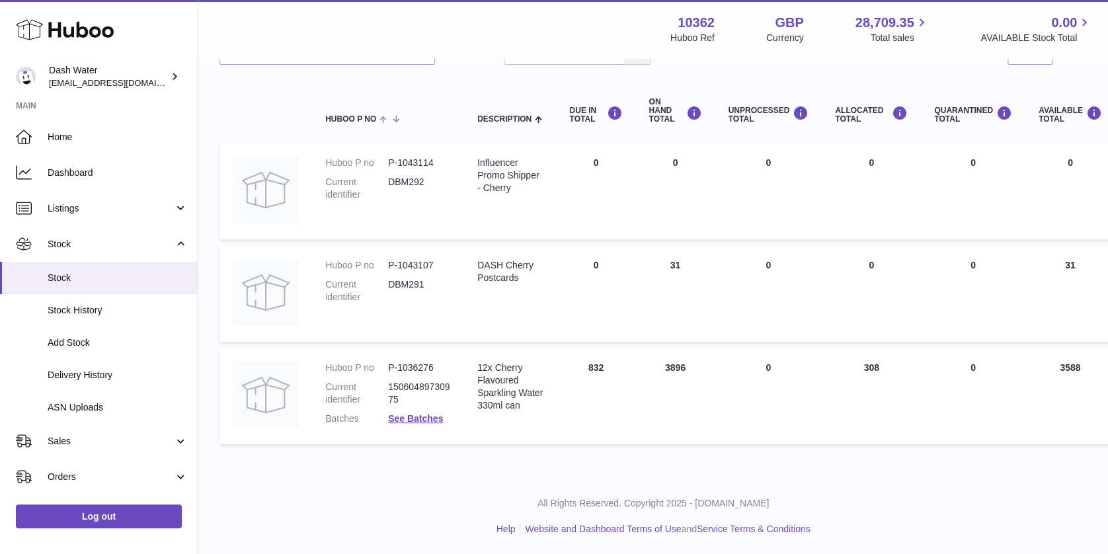
click at [417, 362] on dd "P-1036276" at bounding box center [419, 368] width 63 height 13
click at [417, 365] on dd "P-1036276" at bounding box center [419, 368] width 63 height 13
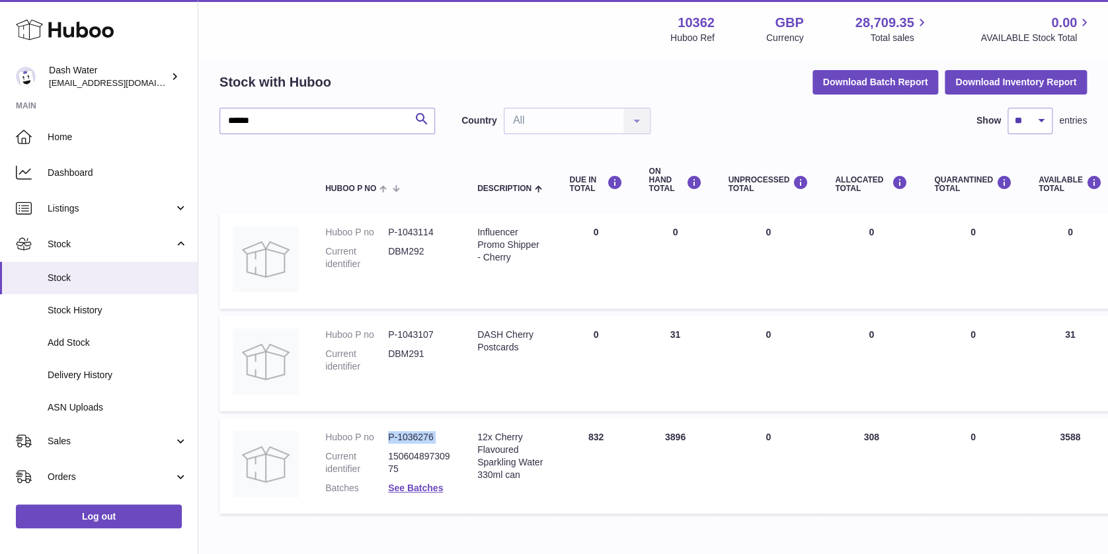
scroll to position [0, 0]
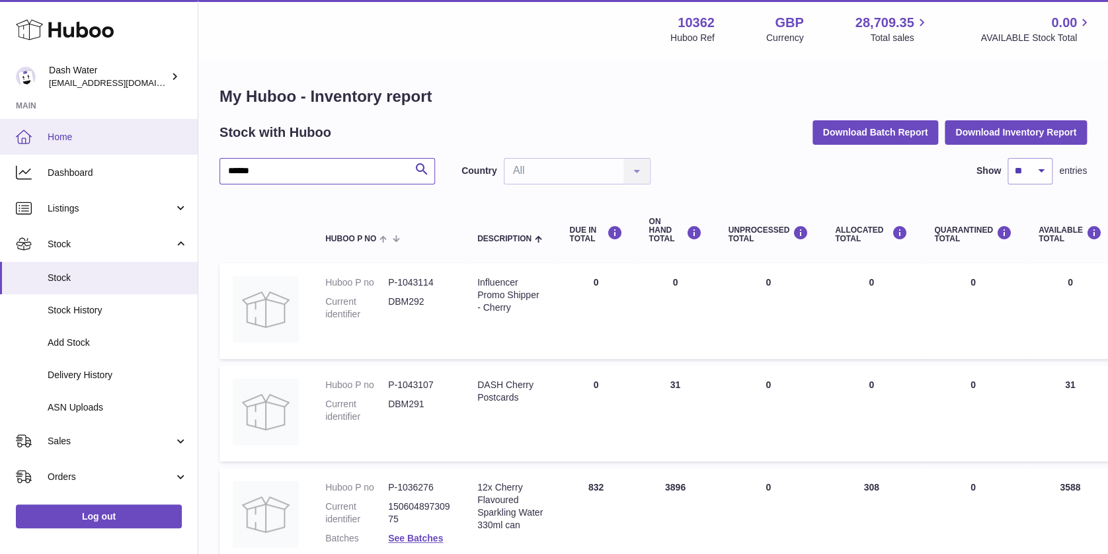
drag, startPoint x: 269, startPoint y: 170, endPoint x: 48, endPoint y: 153, distance: 221.5
click at [49, 153] on div "Huboo Dash Water bea@dash-water.com Main Home Dashboard Listings Not with Huboo…" at bounding box center [554, 337] width 1108 height 675
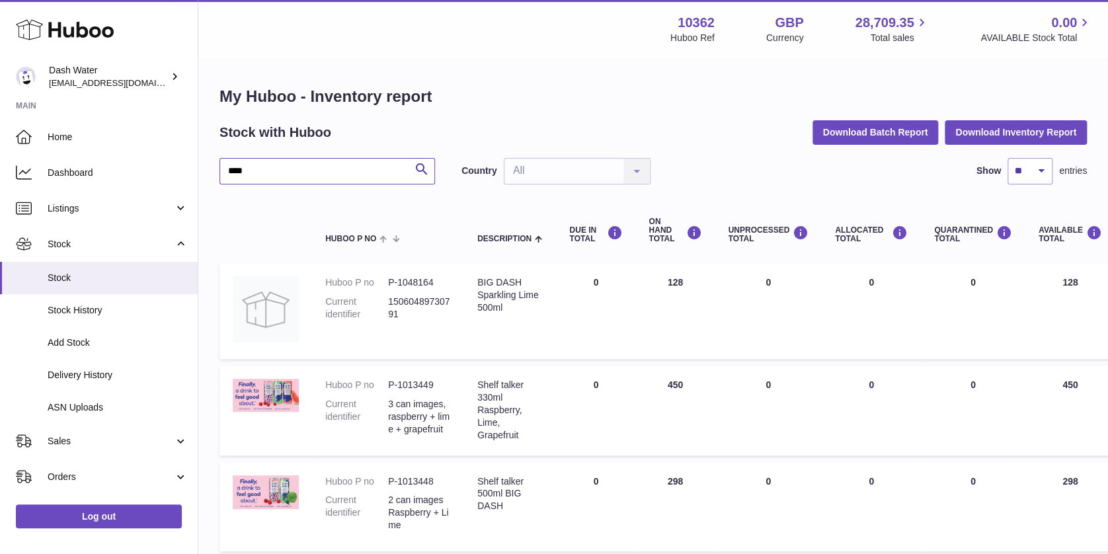
scroll to position [479, 0]
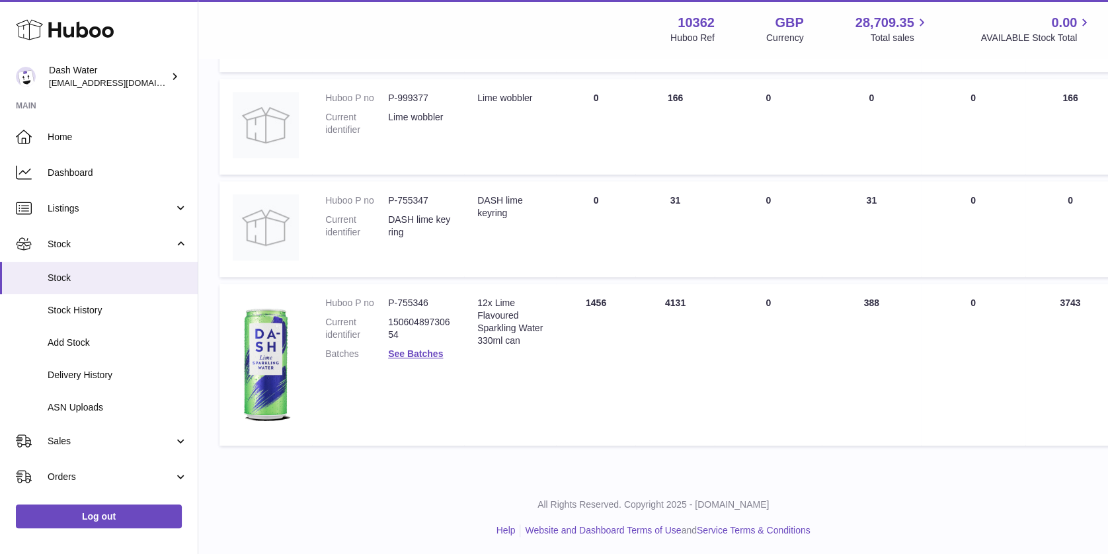
type input "****"
click at [411, 302] on dd "P-755346" at bounding box center [419, 303] width 63 height 13
